Goal: Information Seeking & Learning: Learn about a topic

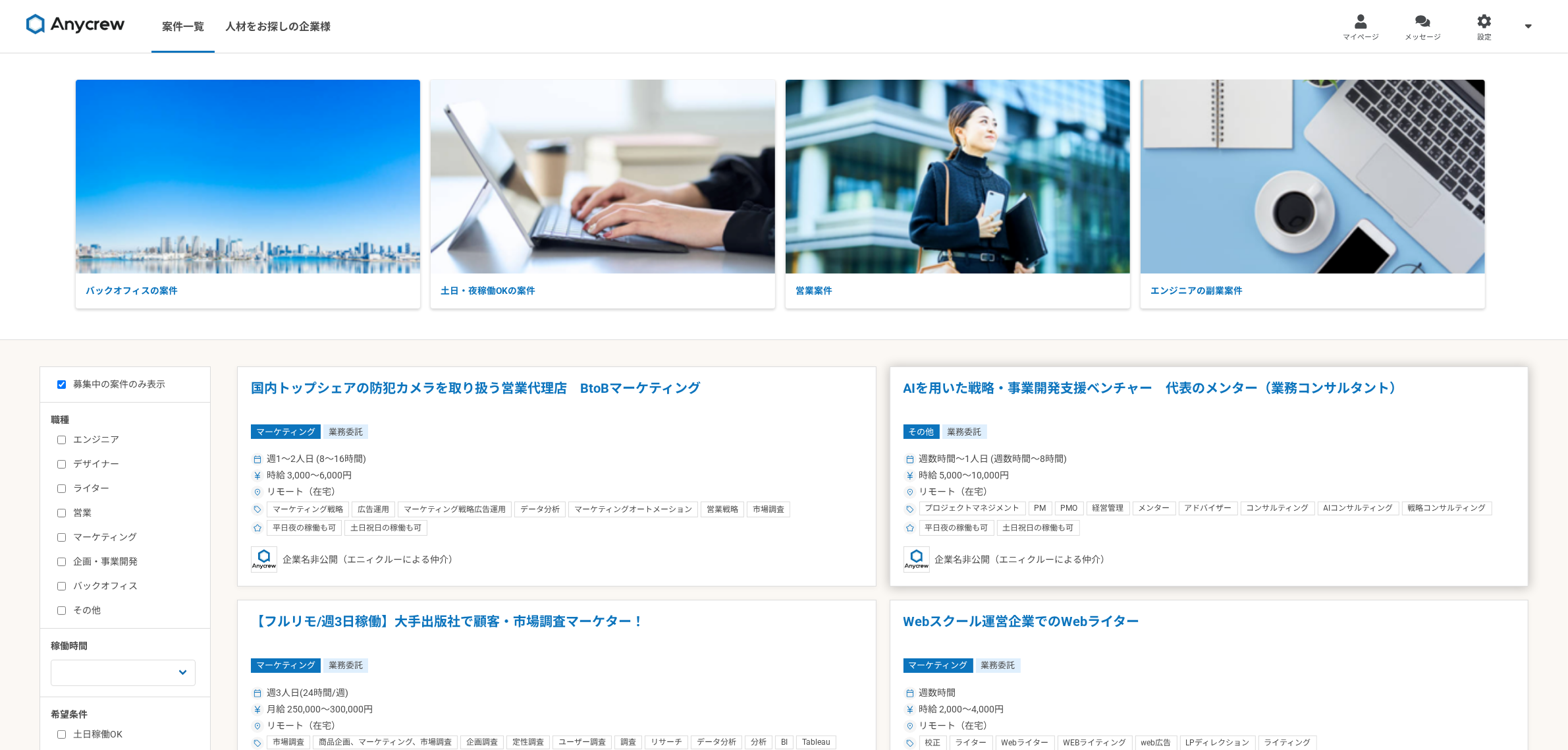
click at [1164, 456] on div "週数時間〜1人日 (週数時間〜8時間)" at bounding box center [1209, 459] width 612 height 14
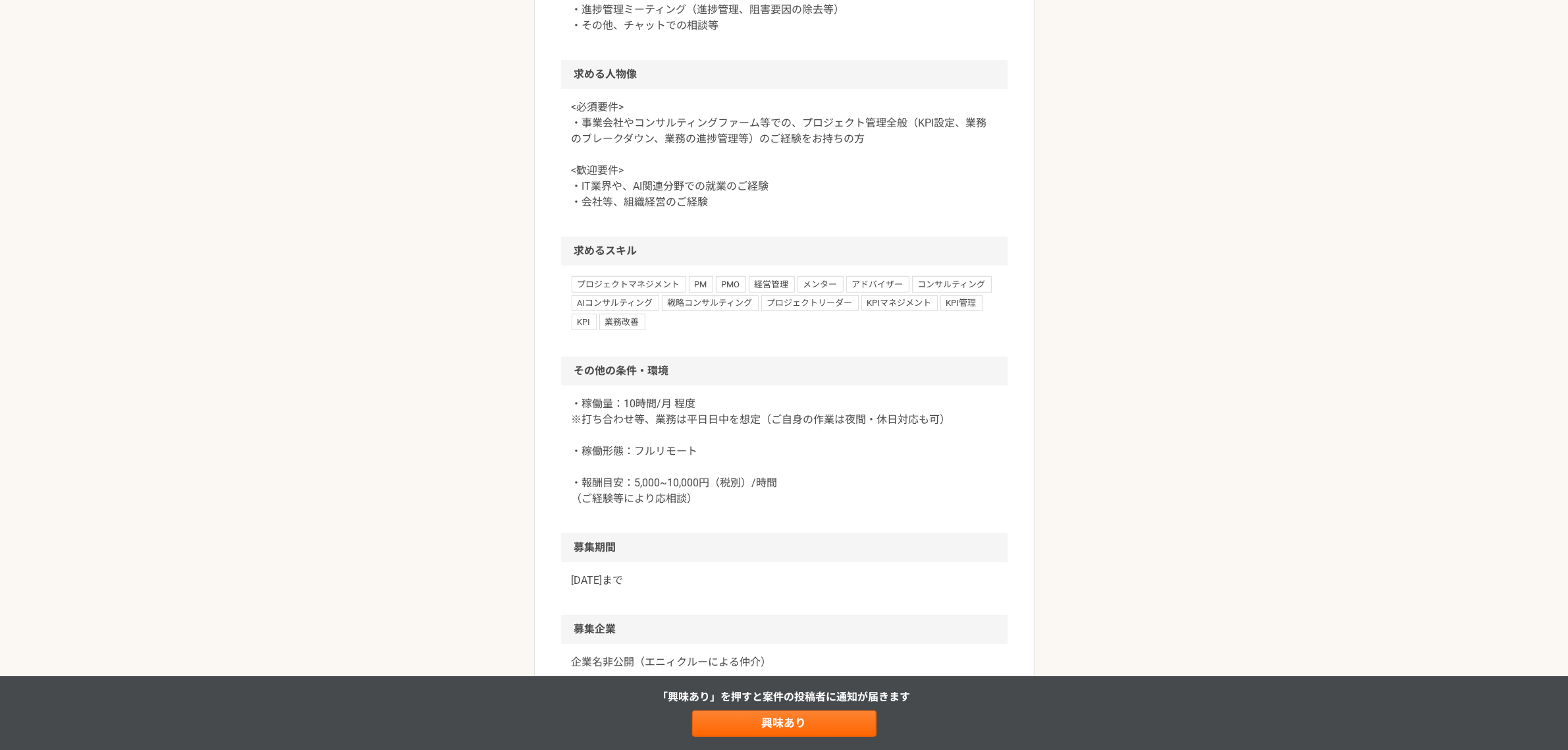
scroll to position [926, 0]
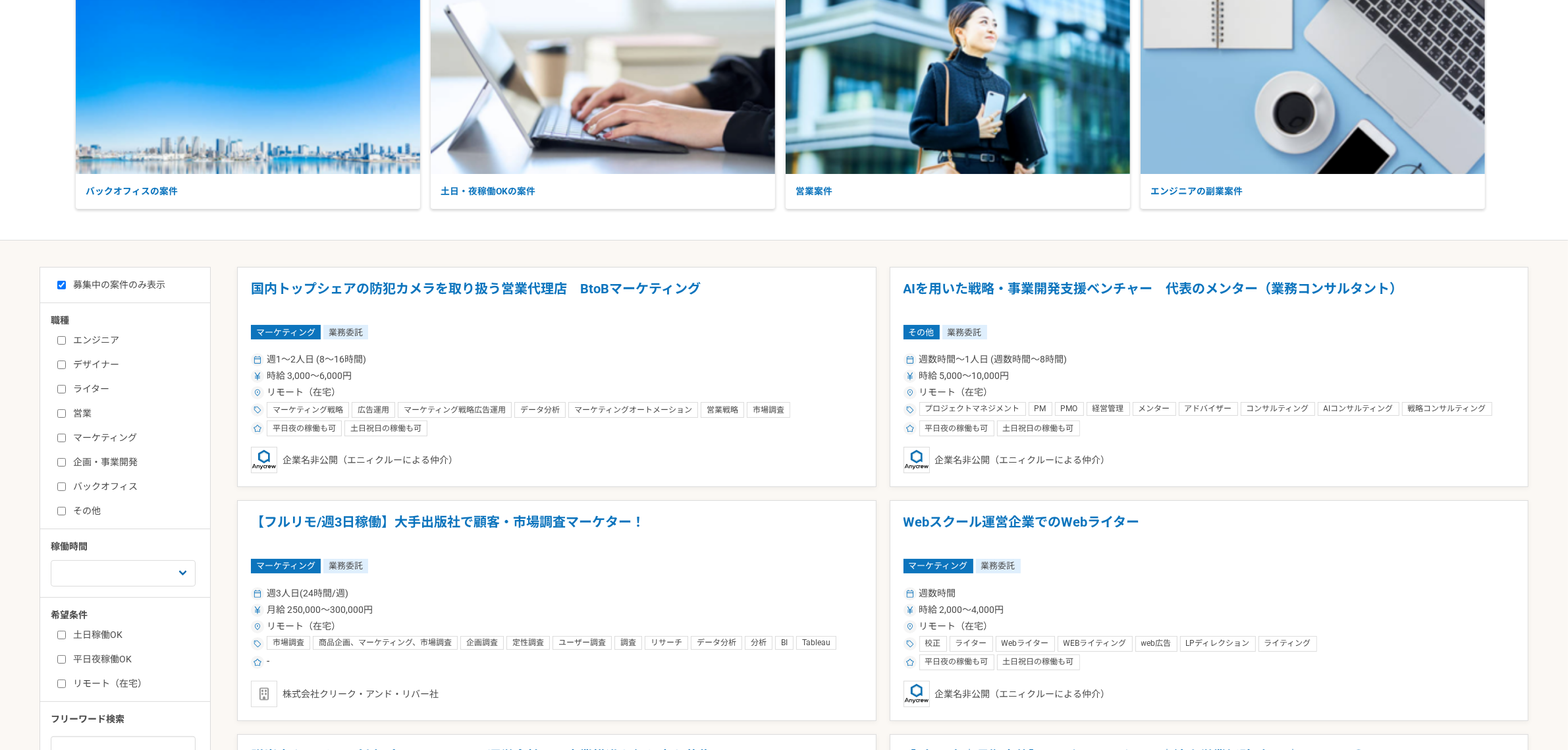
scroll to position [247, 0]
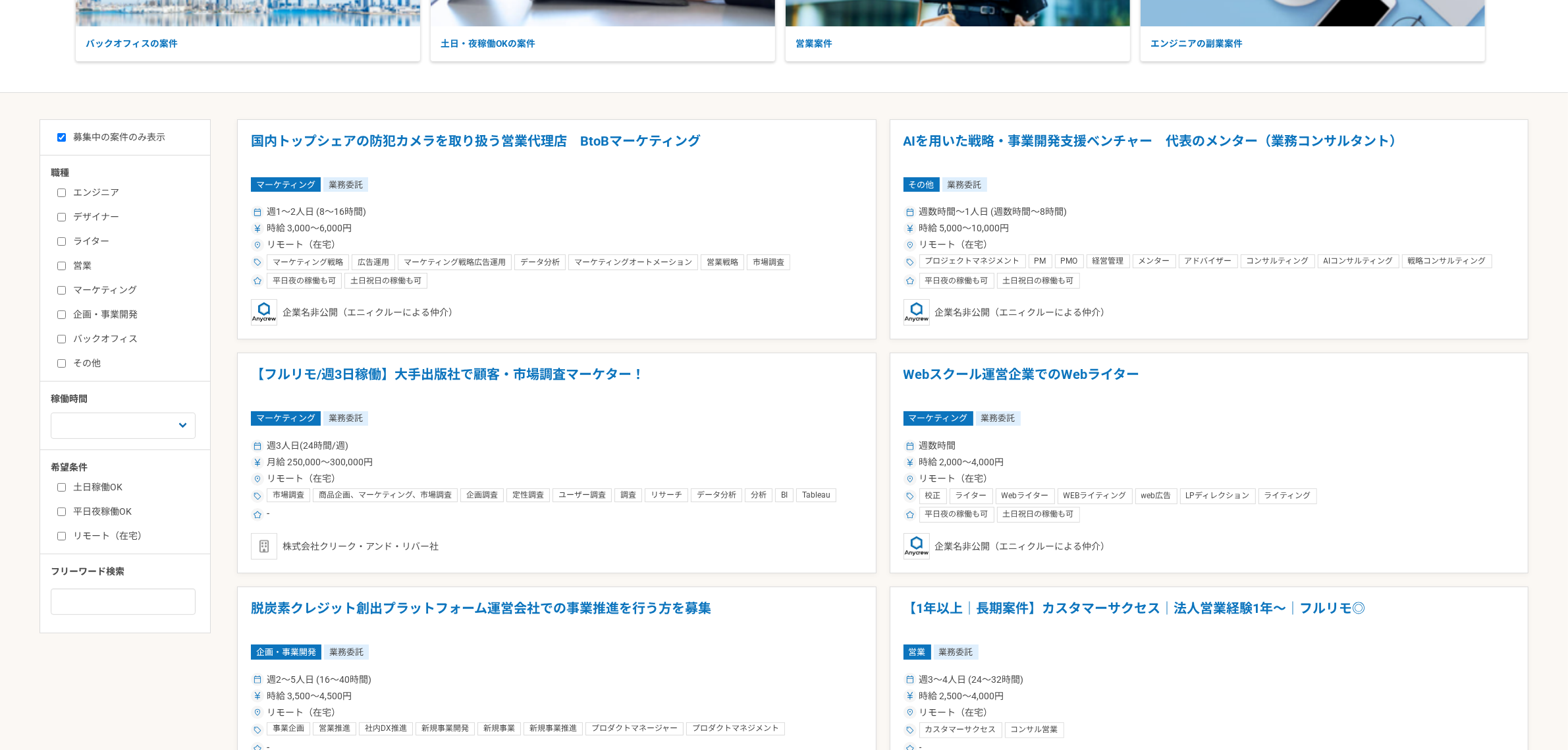
click at [67, 264] on label "営業" at bounding box center [133, 266] width 152 height 14
click at [66, 264] on input "営業" at bounding box center [62, 266] width 9 height 9
checkbox input "true"
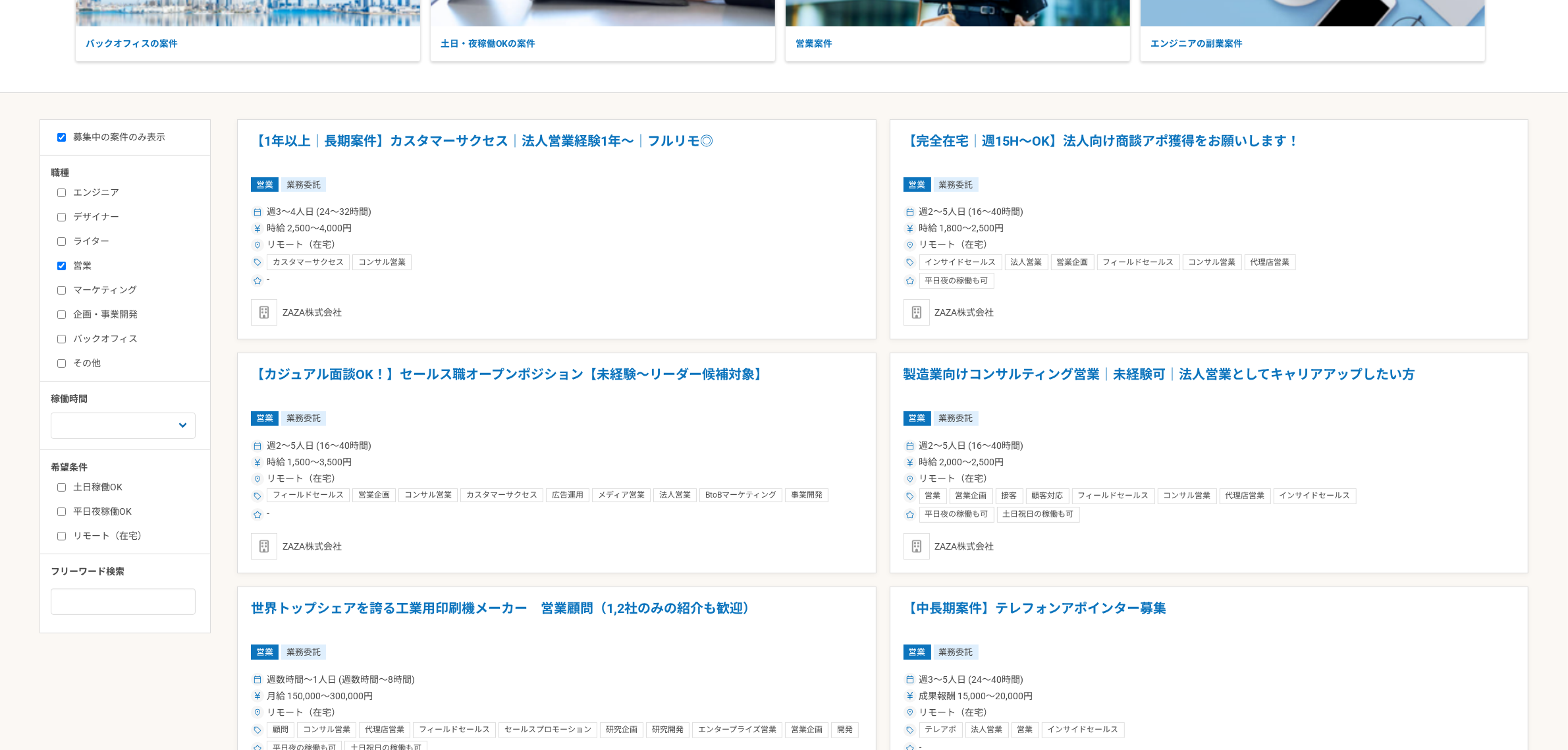
click at [63, 292] on input "マーケティング" at bounding box center [62, 290] width 9 height 9
checkbox input "true"
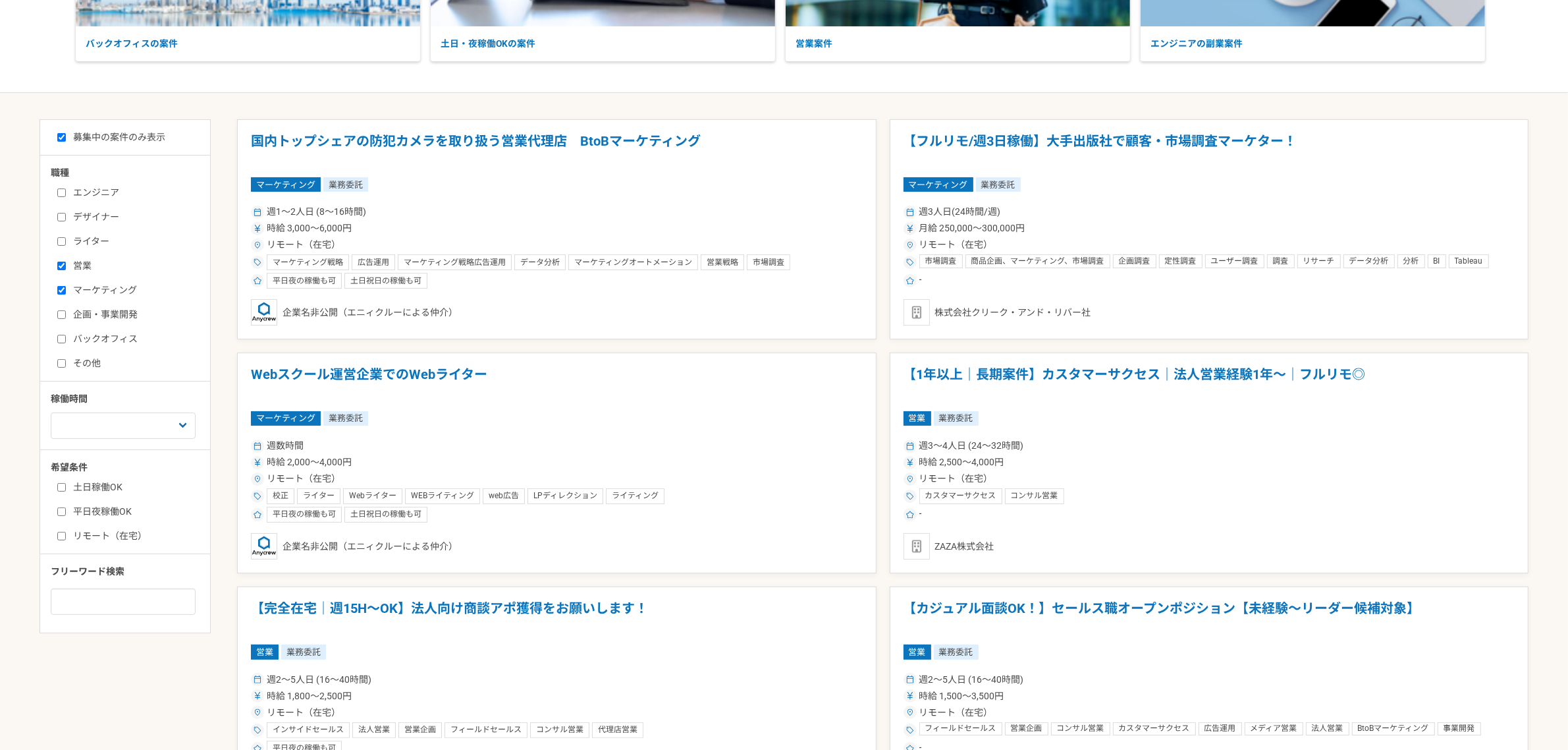
click at [61, 313] on input "企画・事業開発" at bounding box center [62, 315] width 9 height 9
checkbox input "true"
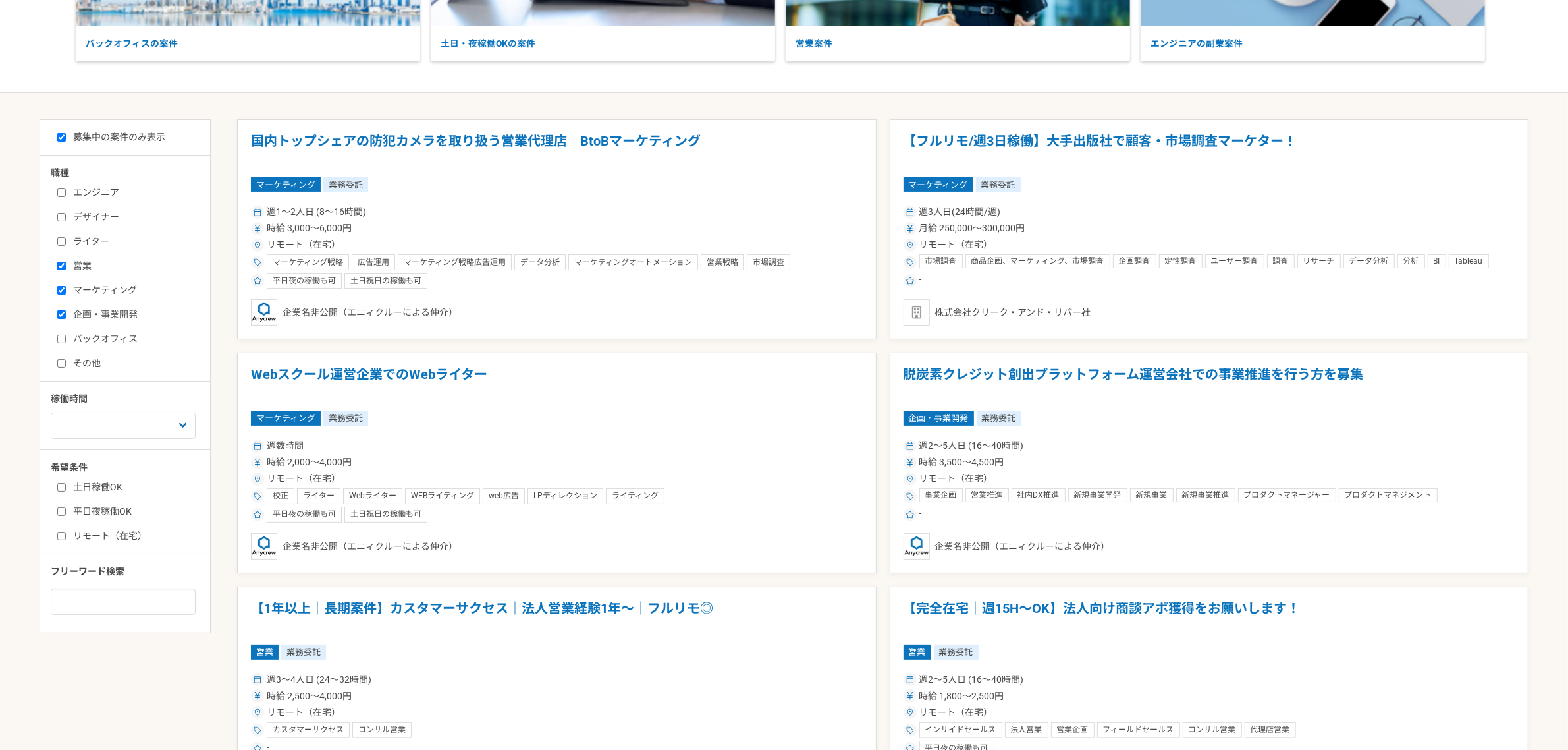
click at [61, 337] on input "バックオフィス" at bounding box center [62, 339] width 9 height 9
checkbox input "true"
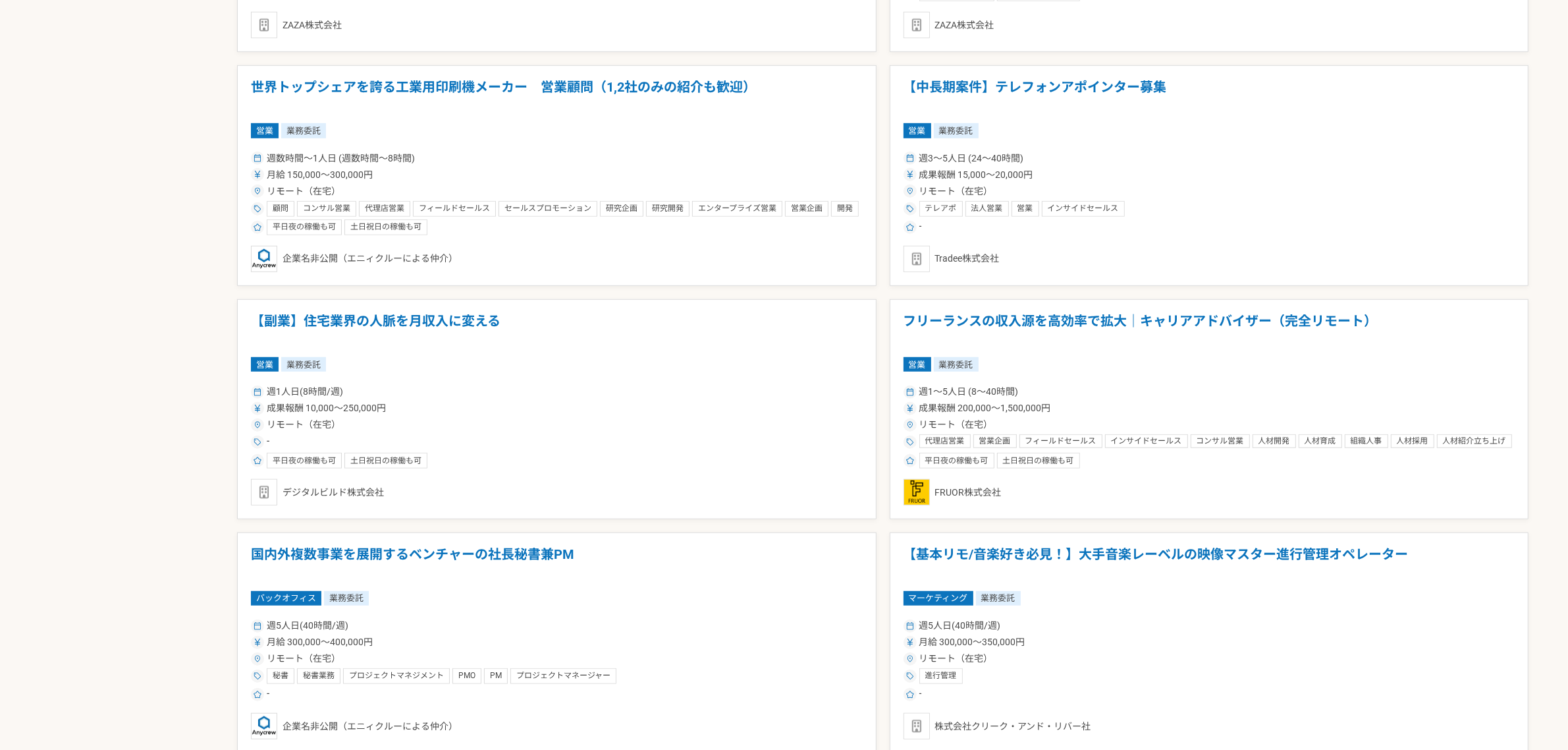
scroll to position [1483, 0]
